Goal: Transaction & Acquisition: Purchase product/service

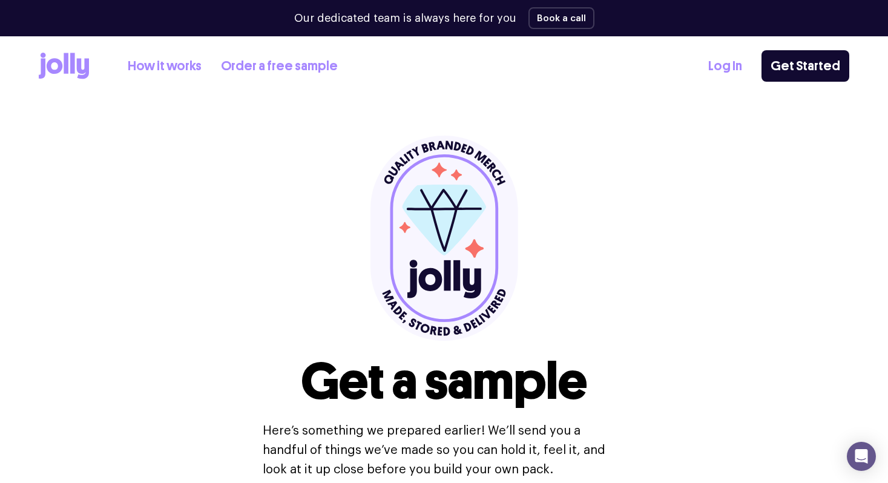
click at [159, 69] on link "How it works" at bounding box center [165, 66] width 74 height 20
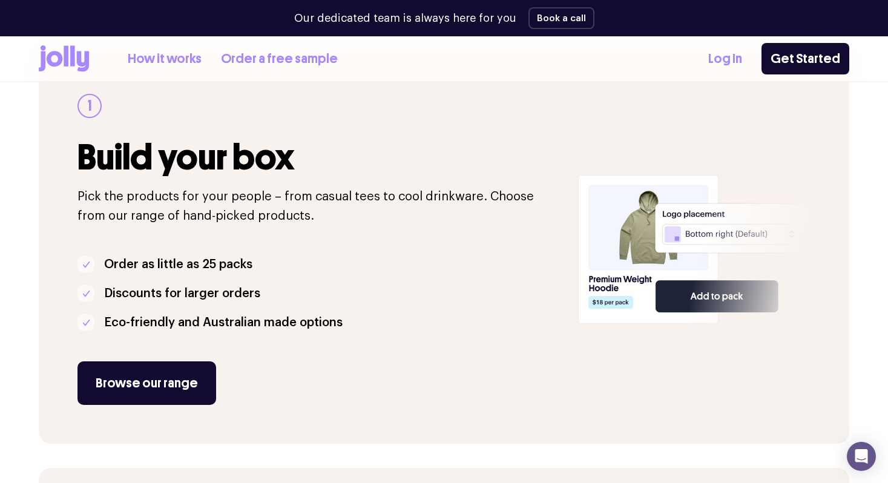
scroll to position [201, 0]
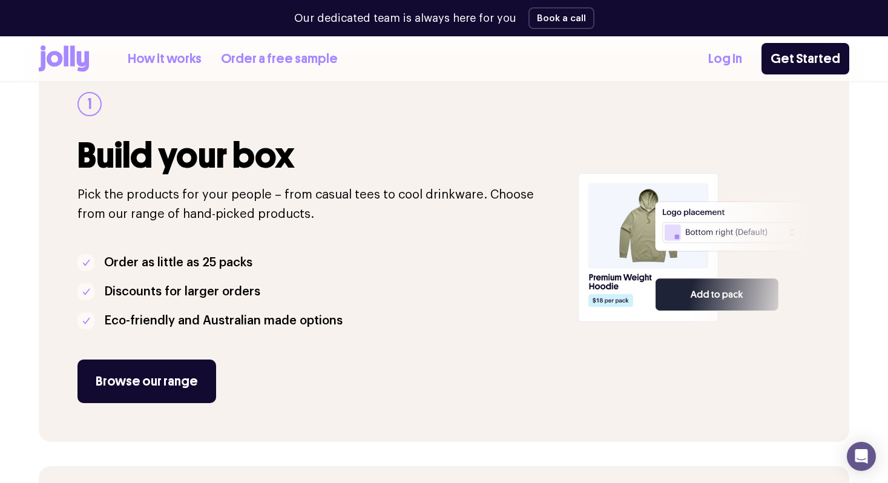
click at [111, 257] on p "Order as little as 25 packs" at bounding box center [178, 262] width 148 height 19
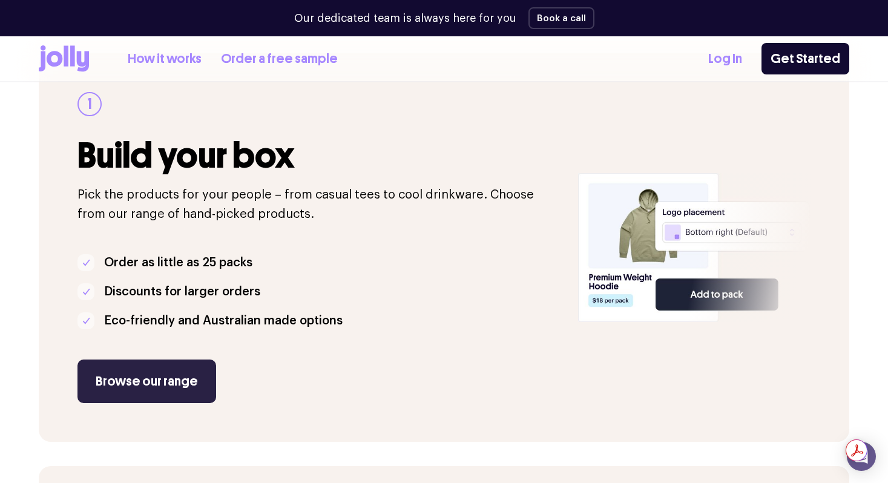
click at [109, 377] on link "Browse our range" at bounding box center [147, 382] width 139 height 44
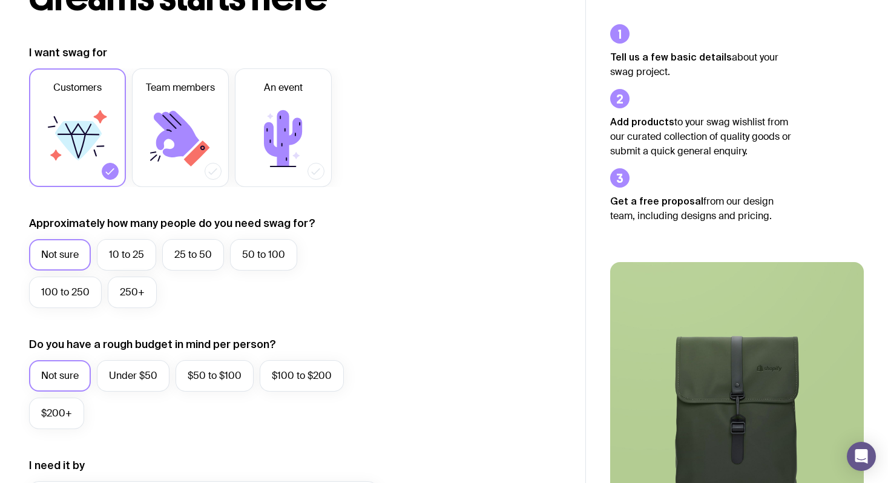
scroll to position [142, 0]
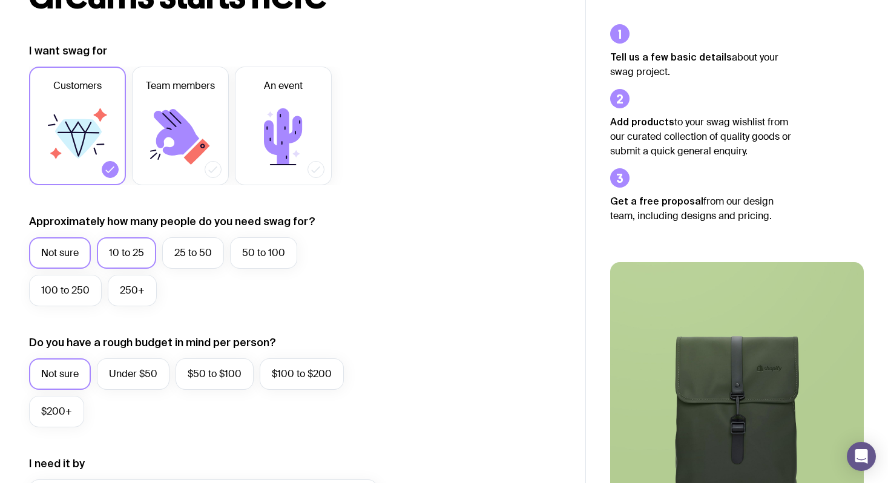
click at [144, 242] on label "10 to 25" at bounding box center [126, 252] width 59 height 31
click at [0, 0] on input "10 to 25" at bounding box center [0, 0] width 0 height 0
click at [176, 157] on icon at bounding box center [180, 137] width 73 height 73
click at [0, 0] on input "Team members" at bounding box center [0, 0] width 0 height 0
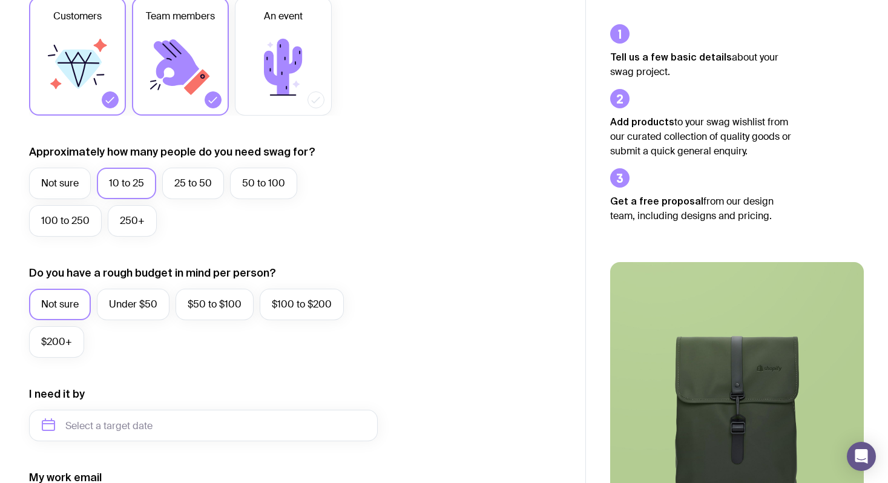
scroll to position [219, 0]
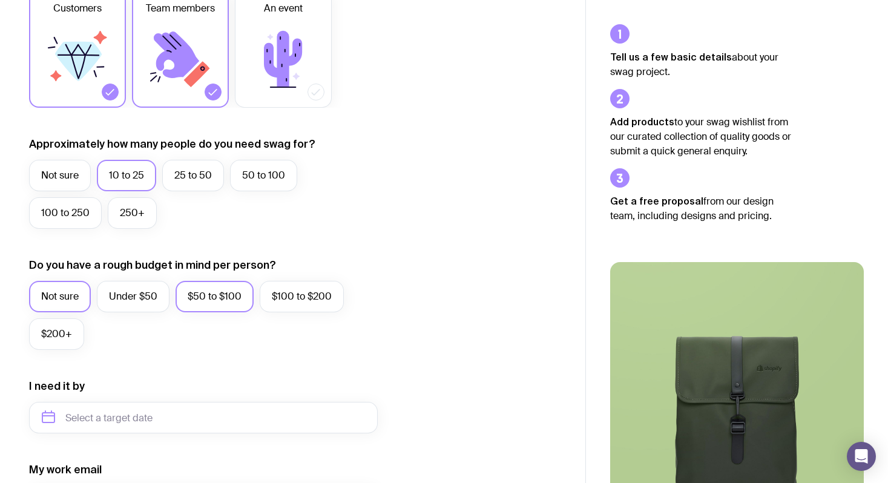
click at [231, 298] on label "$50 to $100" at bounding box center [215, 296] width 78 height 31
click at [0, 0] on input "$50 to $100" at bounding box center [0, 0] width 0 height 0
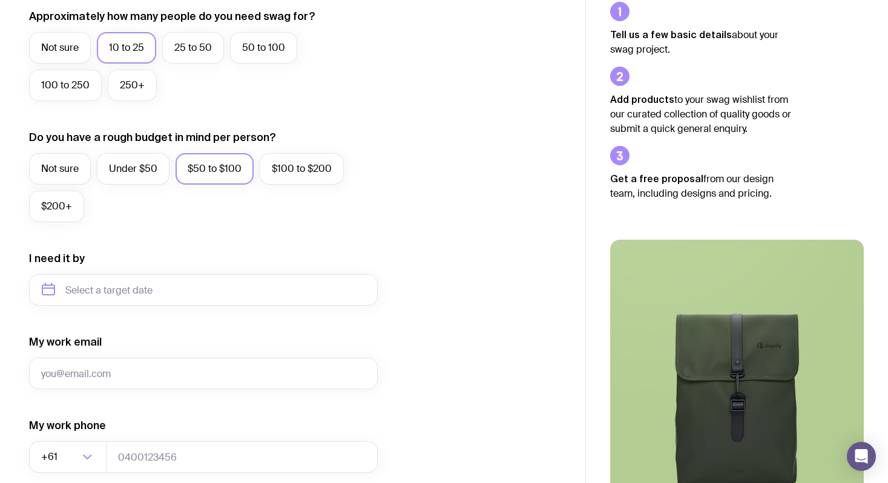
scroll to position [348, 0]
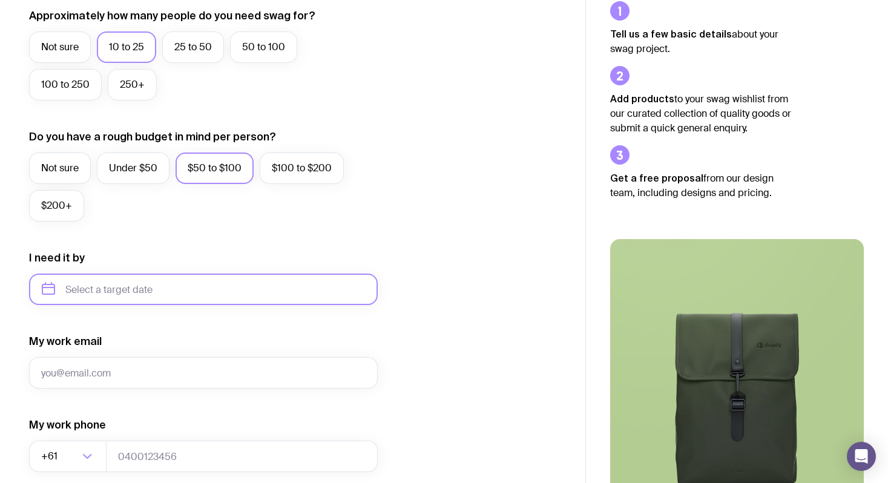
click at [231, 298] on input "text" at bounding box center [203, 289] width 349 height 31
click at [164, 327] on icon "button" at bounding box center [164, 330] width 15 height 15
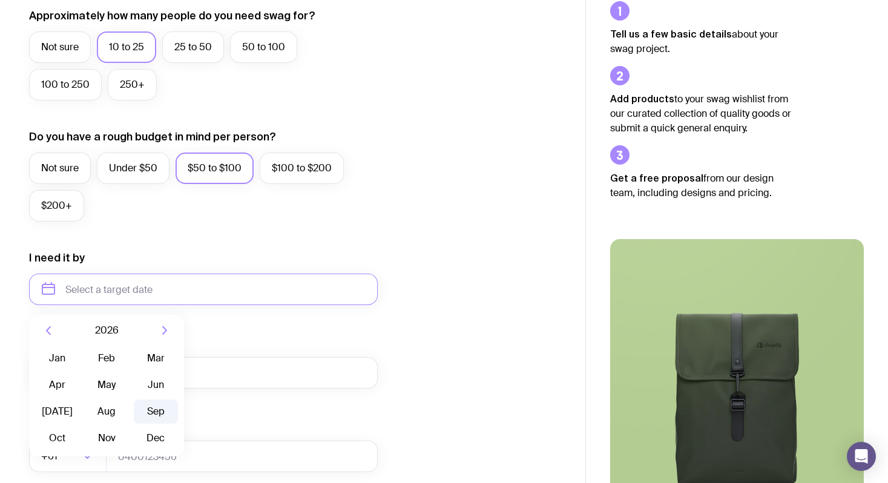
click at [160, 417] on button "Sep" at bounding box center [156, 412] width 44 height 24
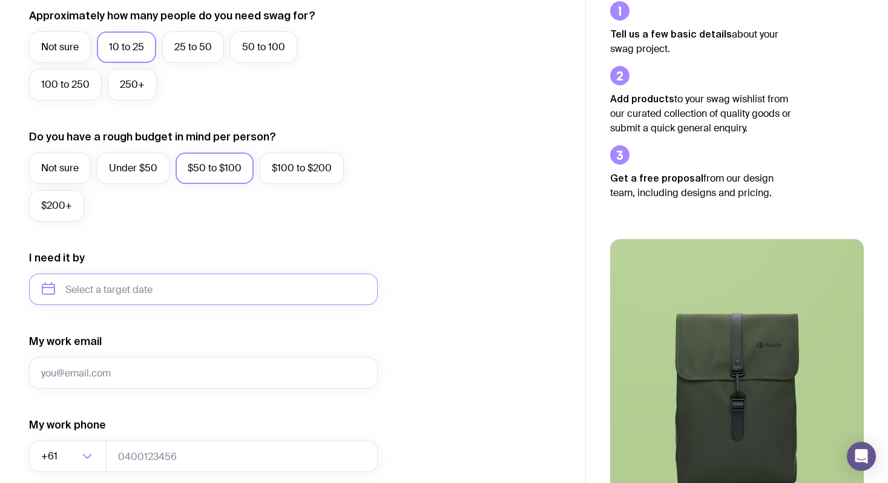
type input "[DATE]"
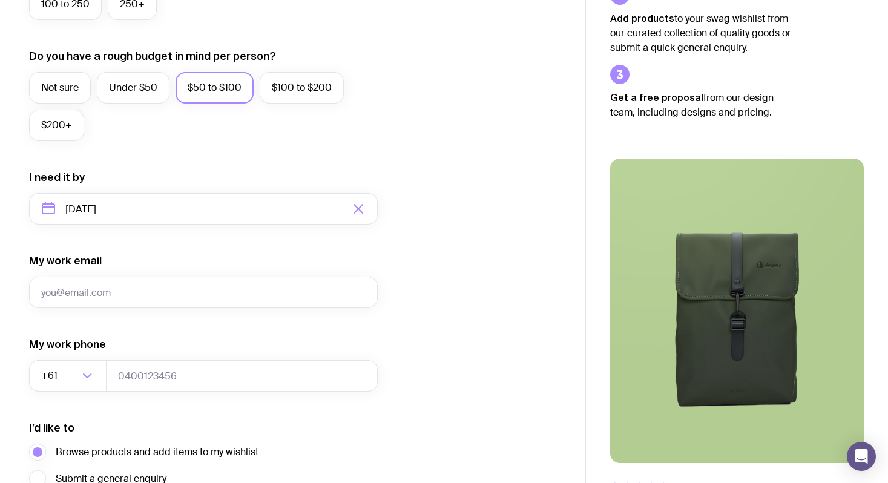
scroll to position [453, 0]
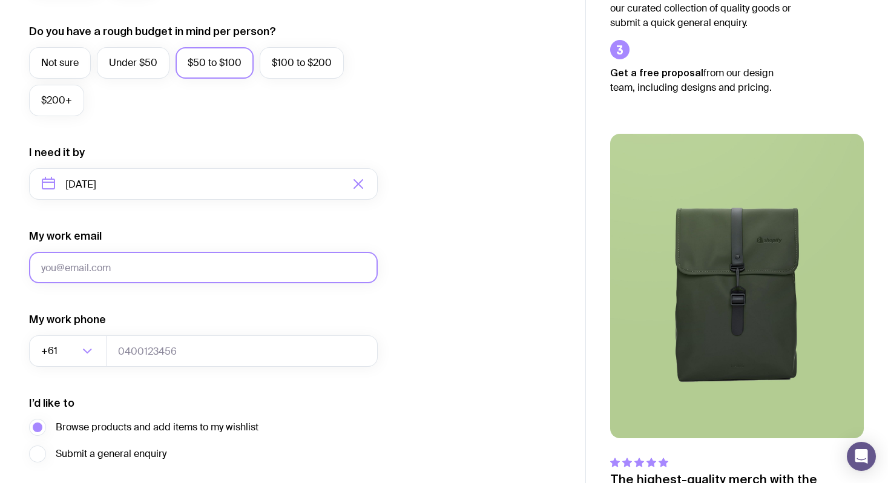
click at [136, 260] on input "My work email" at bounding box center [203, 267] width 349 height 31
type input "[EMAIL_ADDRESS][PERSON_NAME][DOMAIN_NAME]"
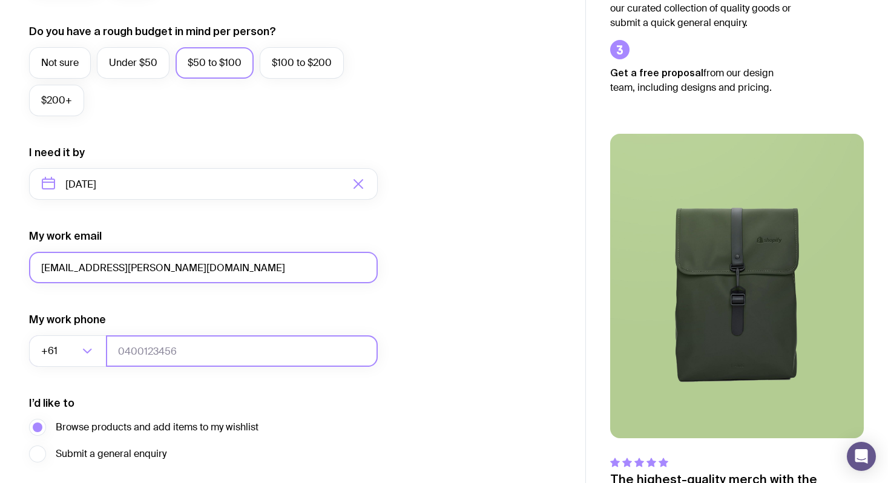
type input "0411739662"
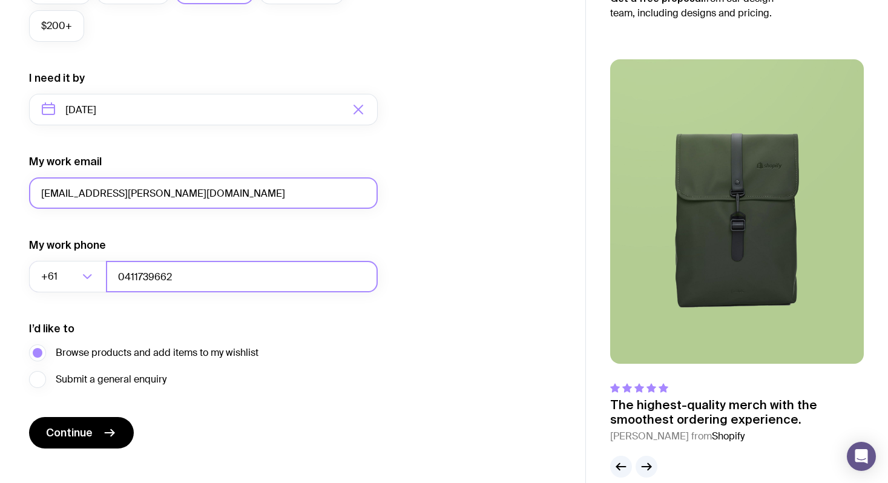
scroll to position [546, 0]
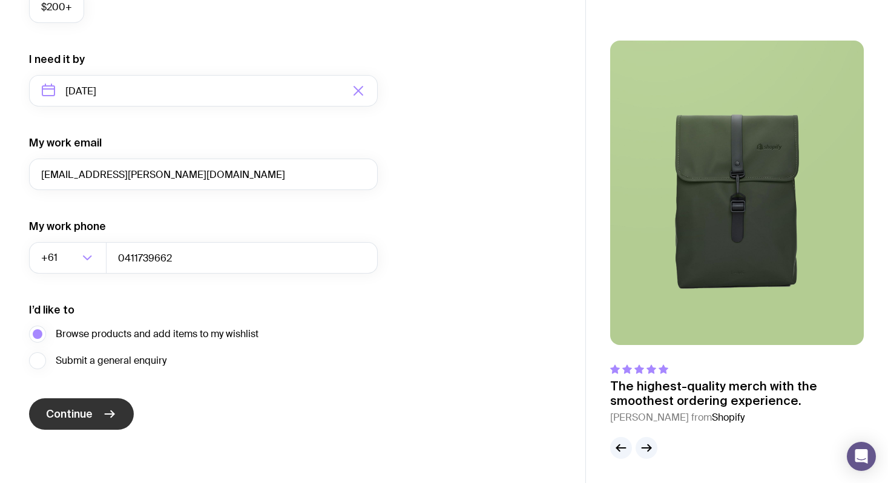
click at [70, 410] on span "Continue" at bounding box center [69, 414] width 47 height 15
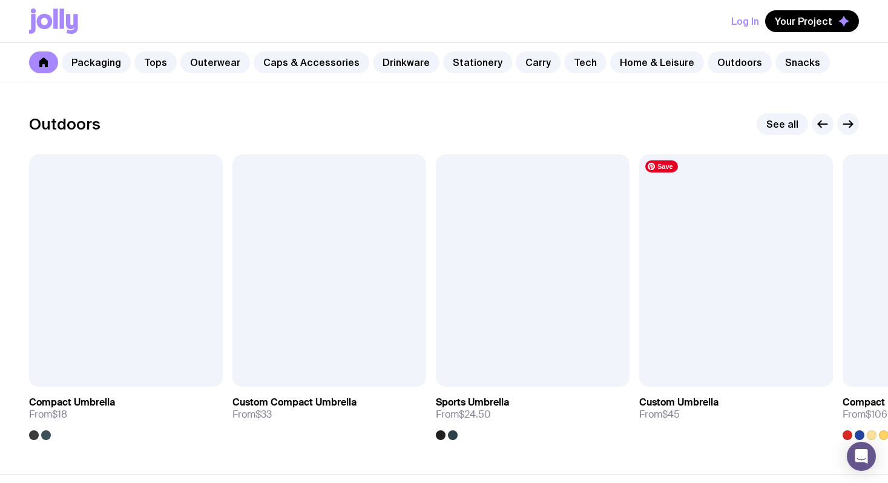
scroll to position [3728, 0]
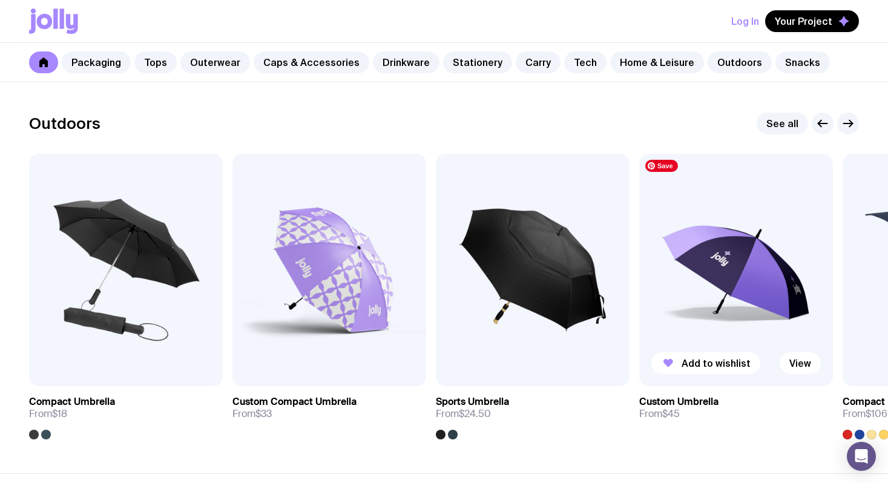
click at [689, 274] on img at bounding box center [736, 270] width 194 height 233
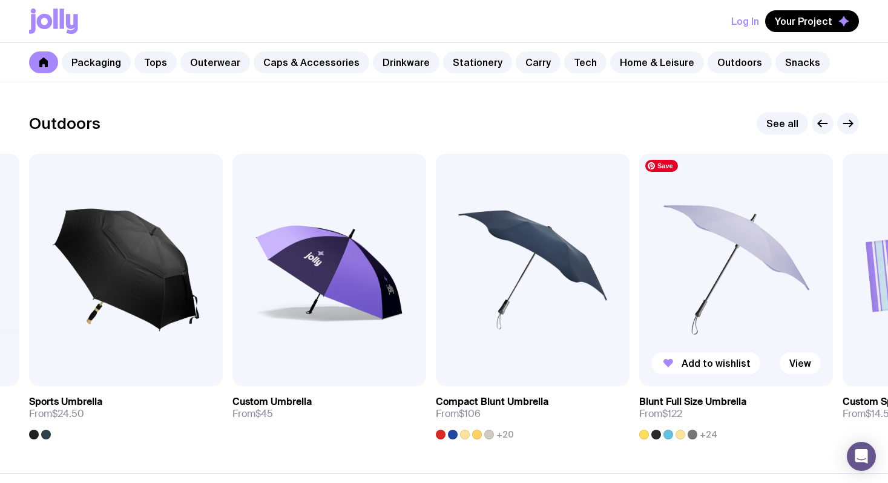
click at [793, 277] on img at bounding box center [736, 270] width 194 height 233
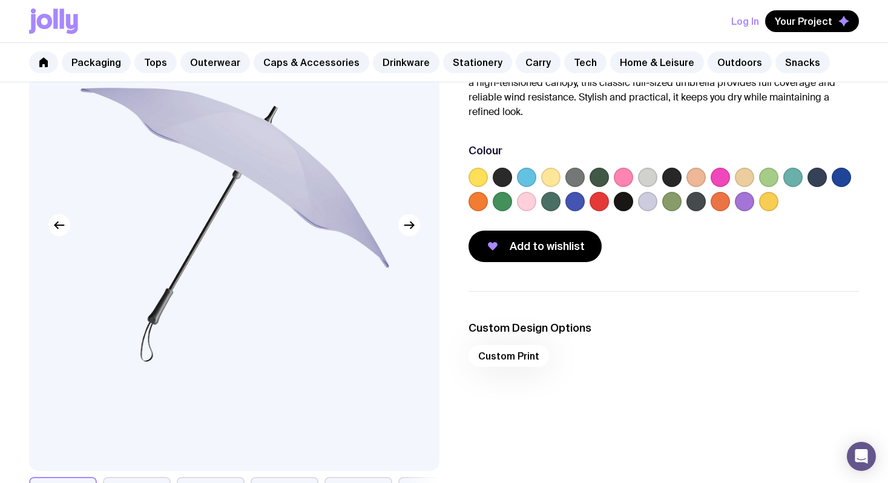
scroll to position [174, 0]
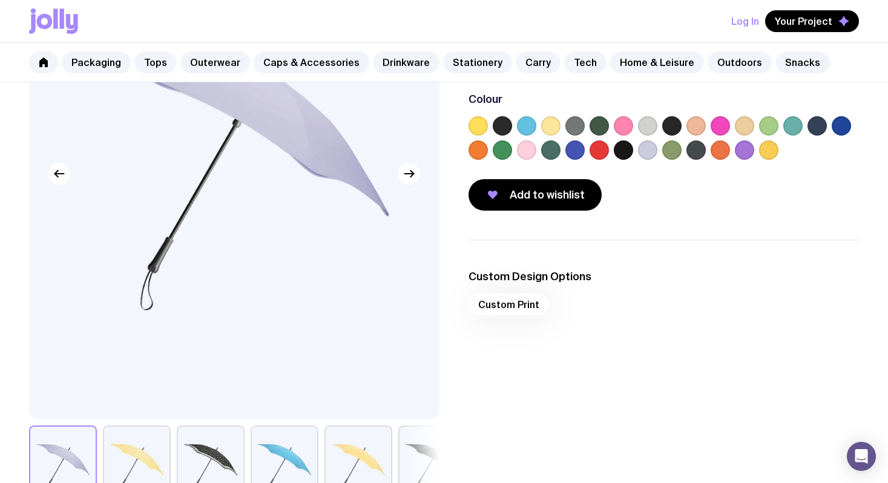
click at [274, 455] on button "button" at bounding box center [285, 468] width 68 height 85
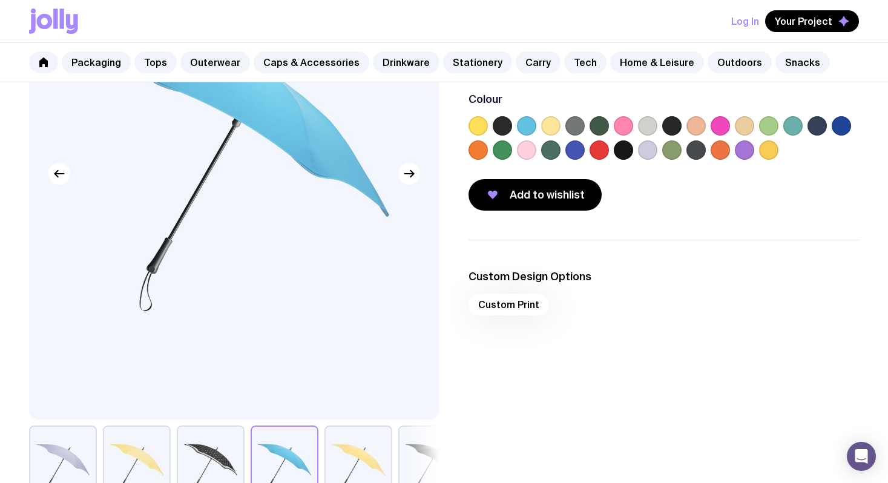
click at [208, 455] on button "button" at bounding box center [211, 468] width 68 height 85
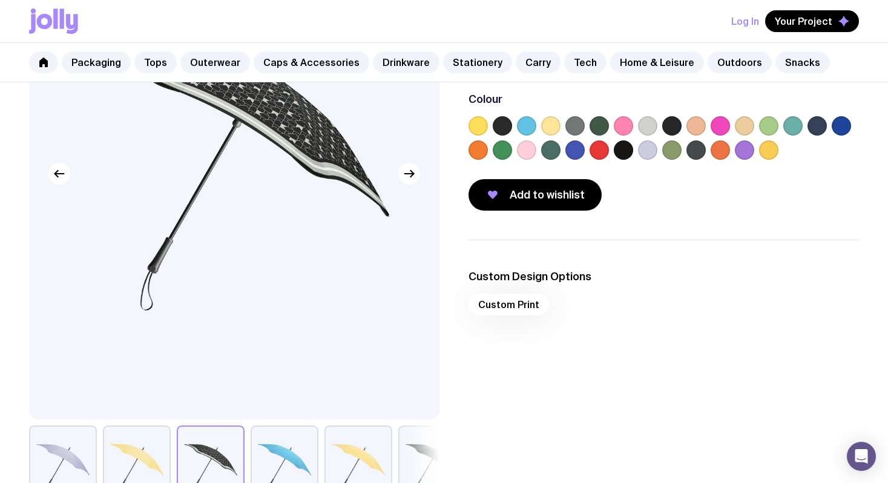
click at [411, 440] on button "button" at bounding box center [432, 468] width 68 height 85
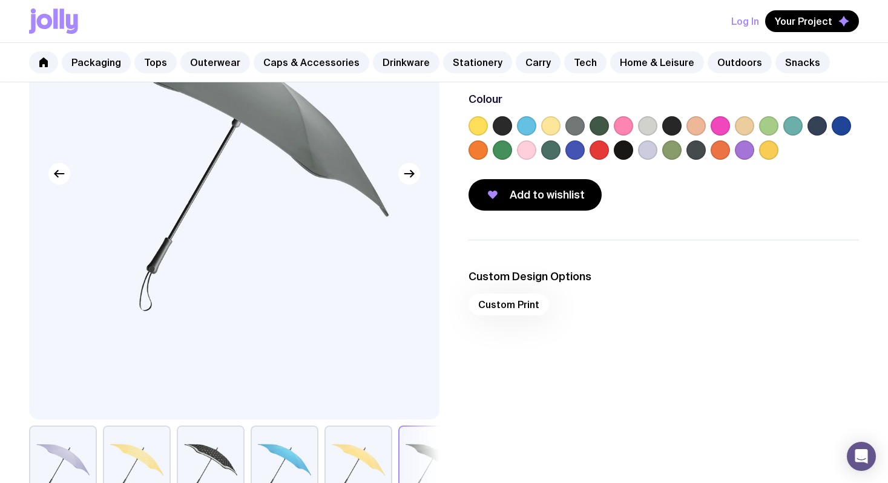
click at [491, 306] on div "Custom Print" at bounding box center [664, 308] width 391 height 29
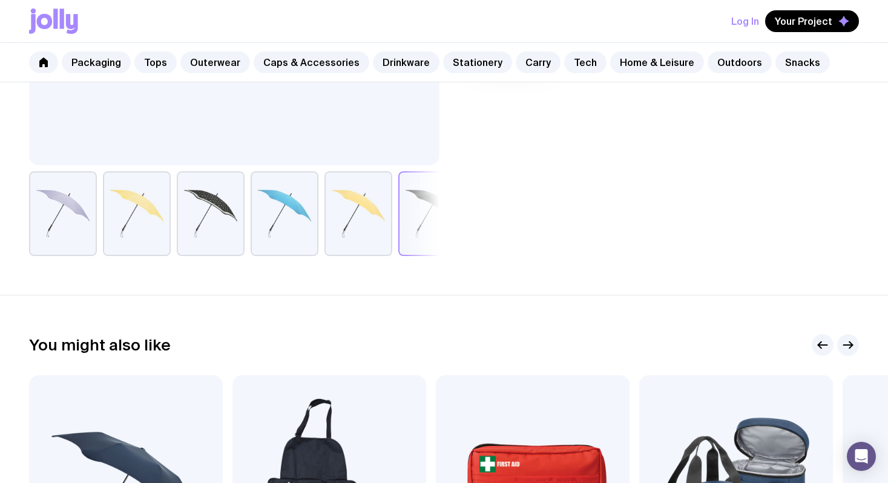
scroll to position [0, 0]
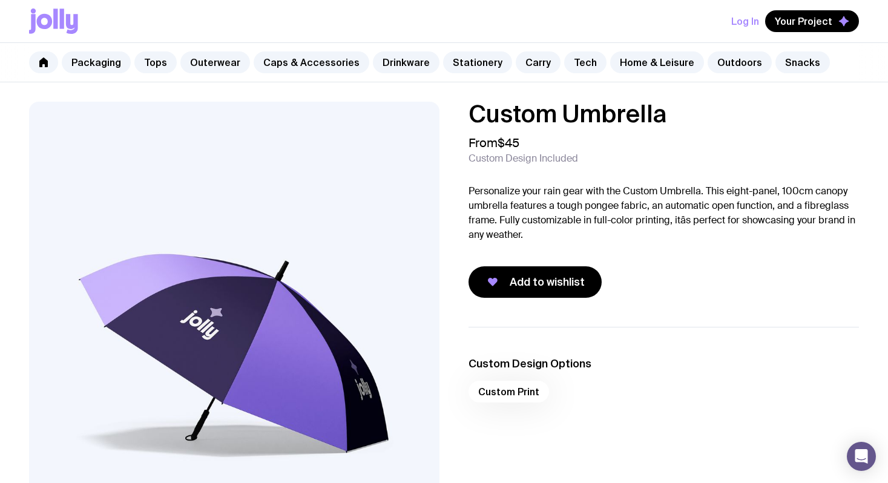
scroll to position [78, 0]
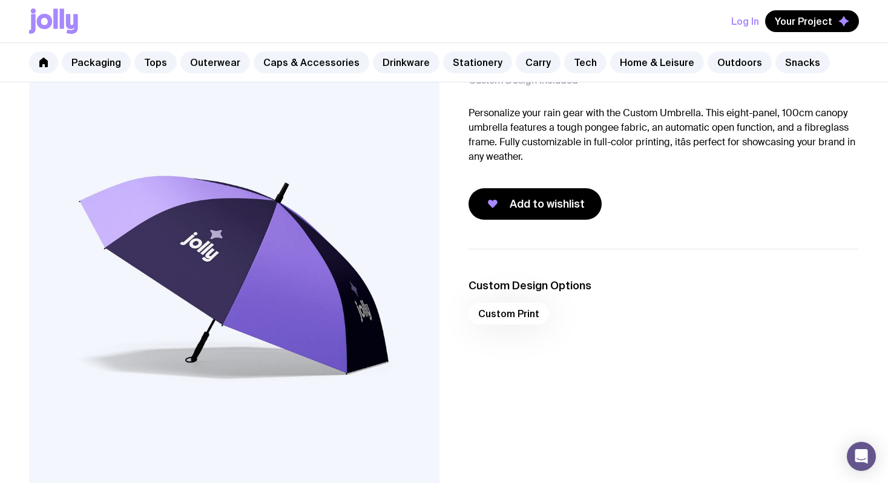
click at [529, 316] on div "Custom Print" at bounding box center [664, 317] width 391 height 29
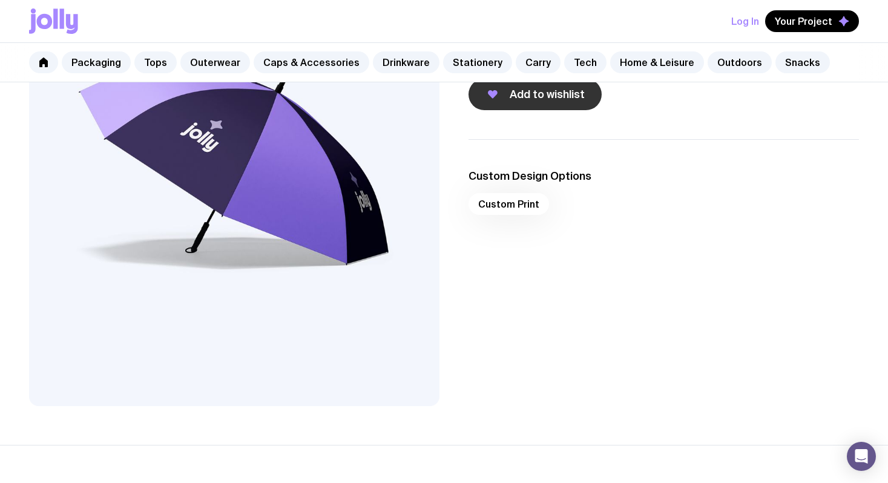
scroll to position [0, 0]
